Goal: Find specific page/section: Find specific page/section

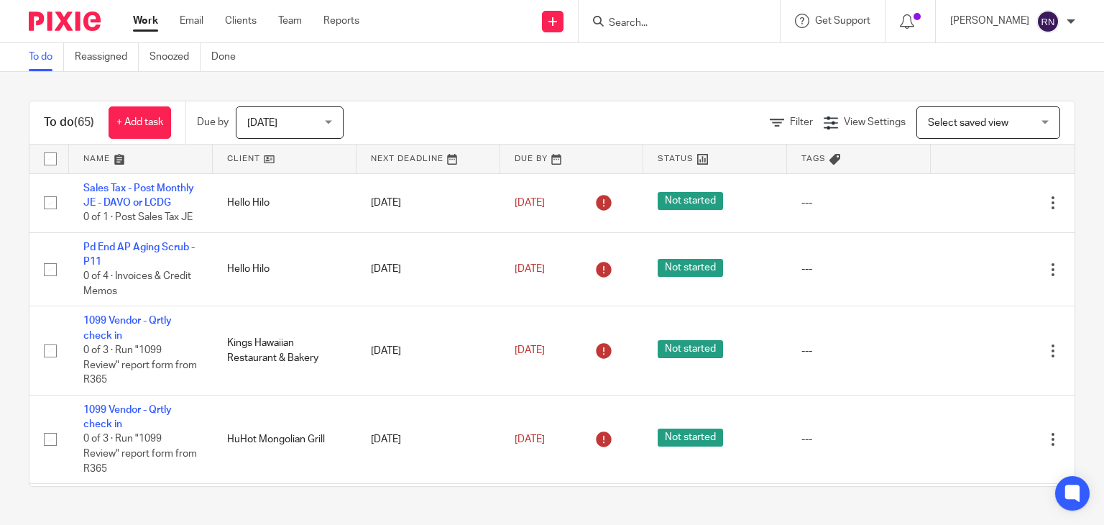
click at [681, 19] on input "Search" at bounding box center [671, 23] width 129 height 13
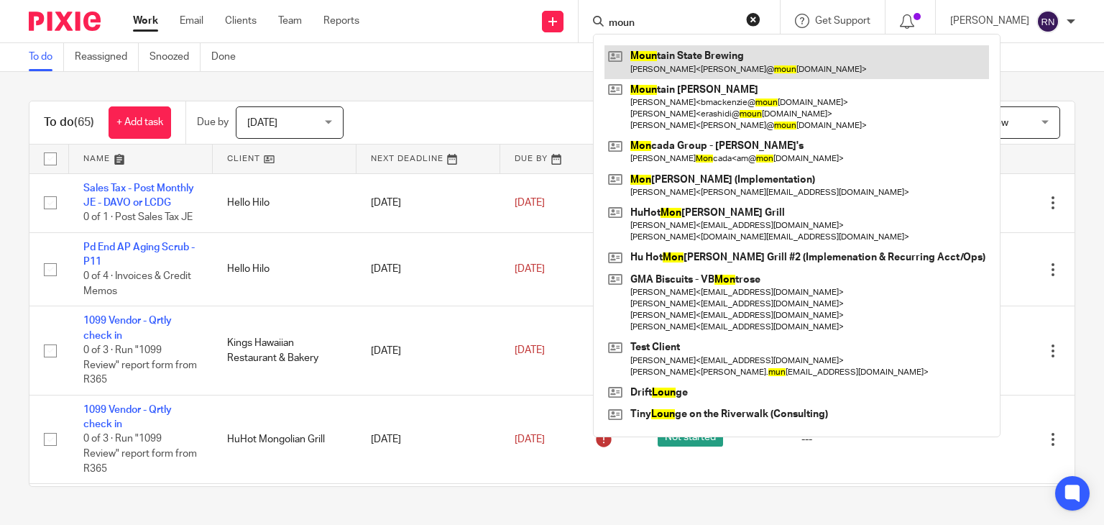
type input "moun"
click at [702, 58] on link at bounding box center [797, 61] width 385 height 33
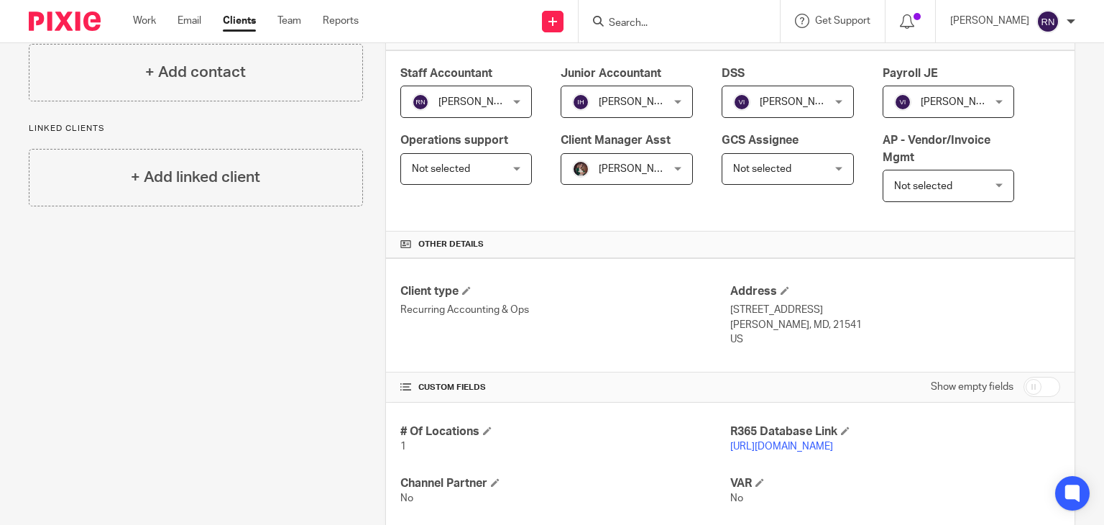
scroll to position [236, 0]
click at [829, 449] on p "[URL][DOMAIN_NAME]" at bounding box center [895, 445] width 330 height 14
click at [833, 444] on link "[URL][DOMAIN_NAME]" at bounding box center [781, 445] width 103 height 10
